Goal: Navigation & Orientation: Understand site structure

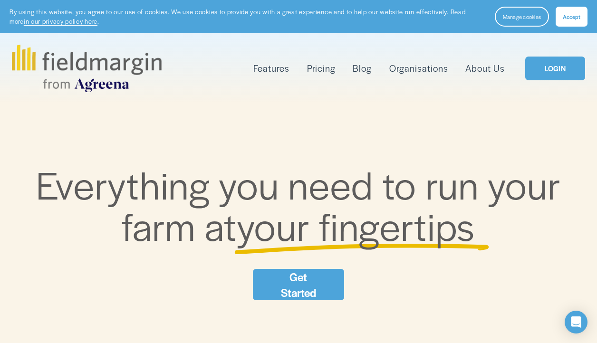
click at [501, 72] on link "About Us" at bounding box center [485, 68] width 39 height 15
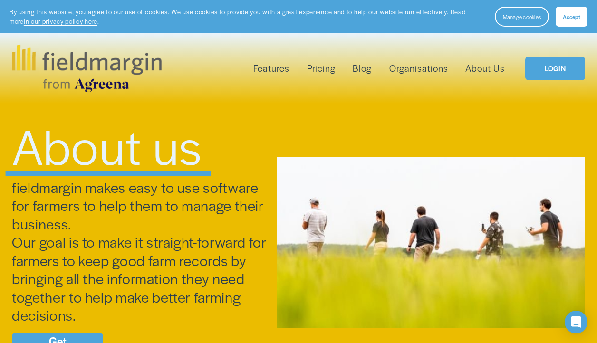
click at [572, 10] on button "Accept" at bounding box center [572, 17] width 32 height 20
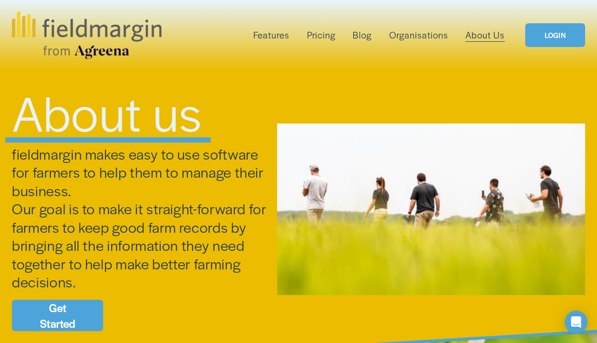
click at [420, 31] on link "Organisations" at bounding box center [419, 35] width 59 height 15
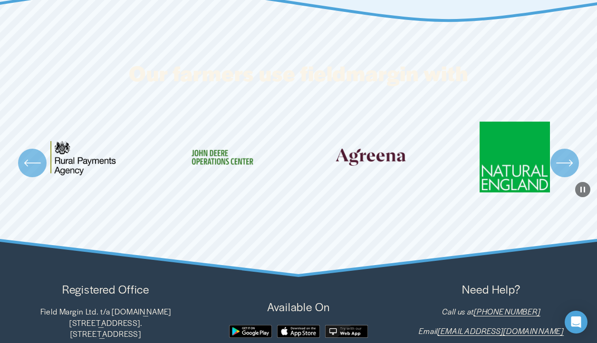
scroll to position [2329, 0]
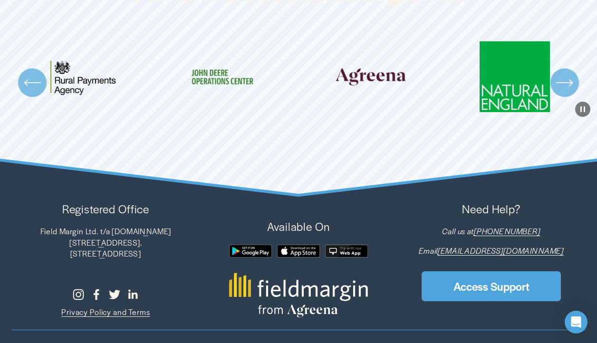
click at [189, 232] on p "Field Margin Ltd. t/a [DOMAIN_NAME] [STREET_ADDRESS]. SW17 8QD [GEOGRAPHIC_DATA]" at bounding box center [106, 243] width 188 height 34
click at [573, 74] on icon "\a \a \a Next\a \a" at bounding box center [565, 82] width 17 height 17
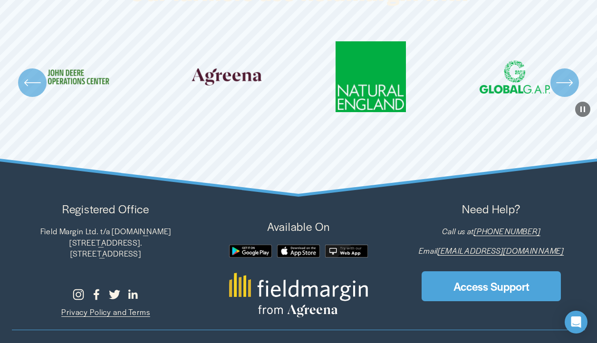
click at [573, 74] on icon "\a \a \a Next\a \a" at bounding box center [565, 82] width 17 height 17
